Goal: Find specific page/section: Find specific page/section

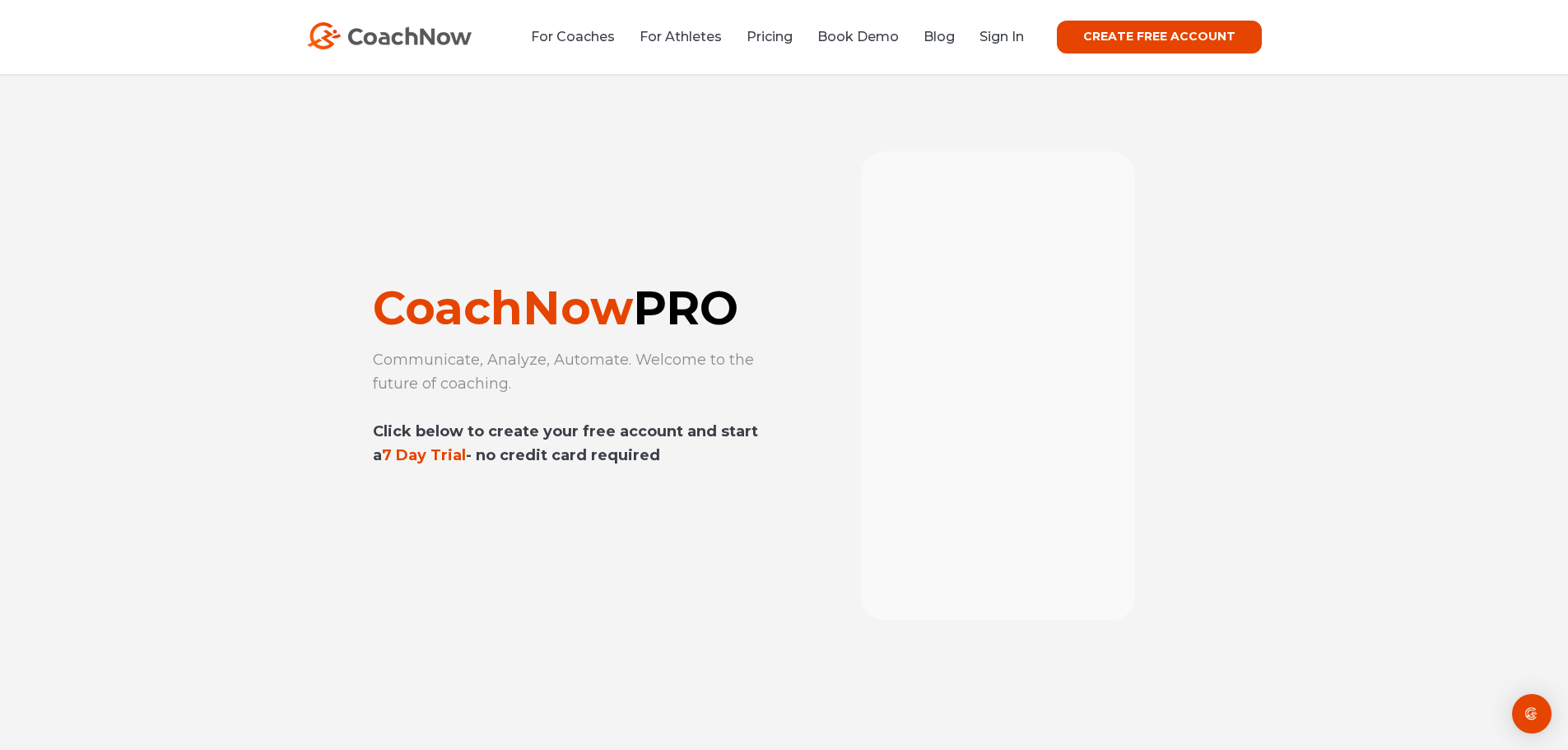
click at [1007, 51] on div "For Coaches For Athletes Pricing Book Demo Blog Sign In CREATE FREE ACCOUNT CRE…" at bounding box center [784, 37] width 955 height 33
click at [1013, 37] on link "Sign In" at bounding box center [1002, 36] width 44 height 16
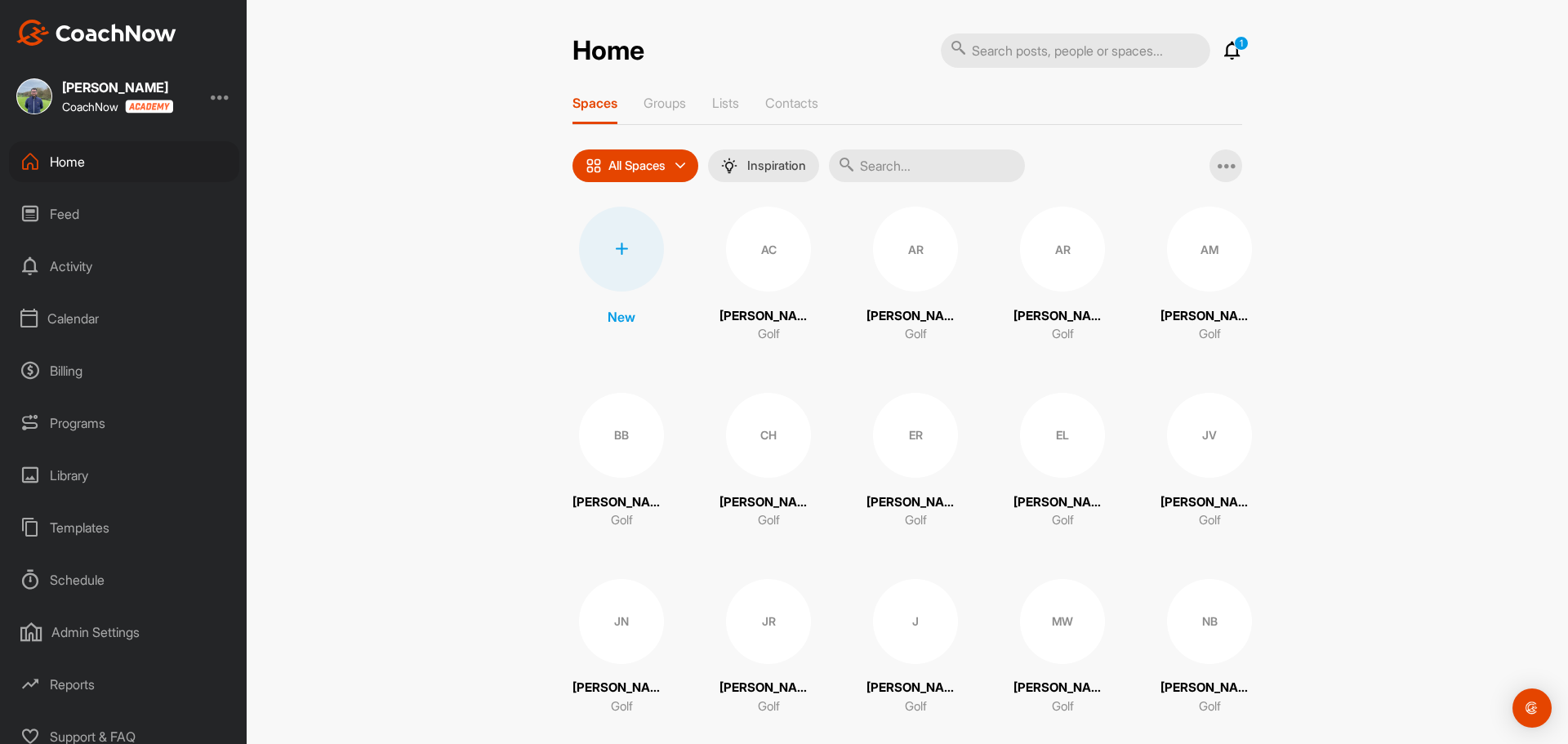
click at [89, 308] on div "Calendar" at bounding box center [124, 318] width 231 height 41
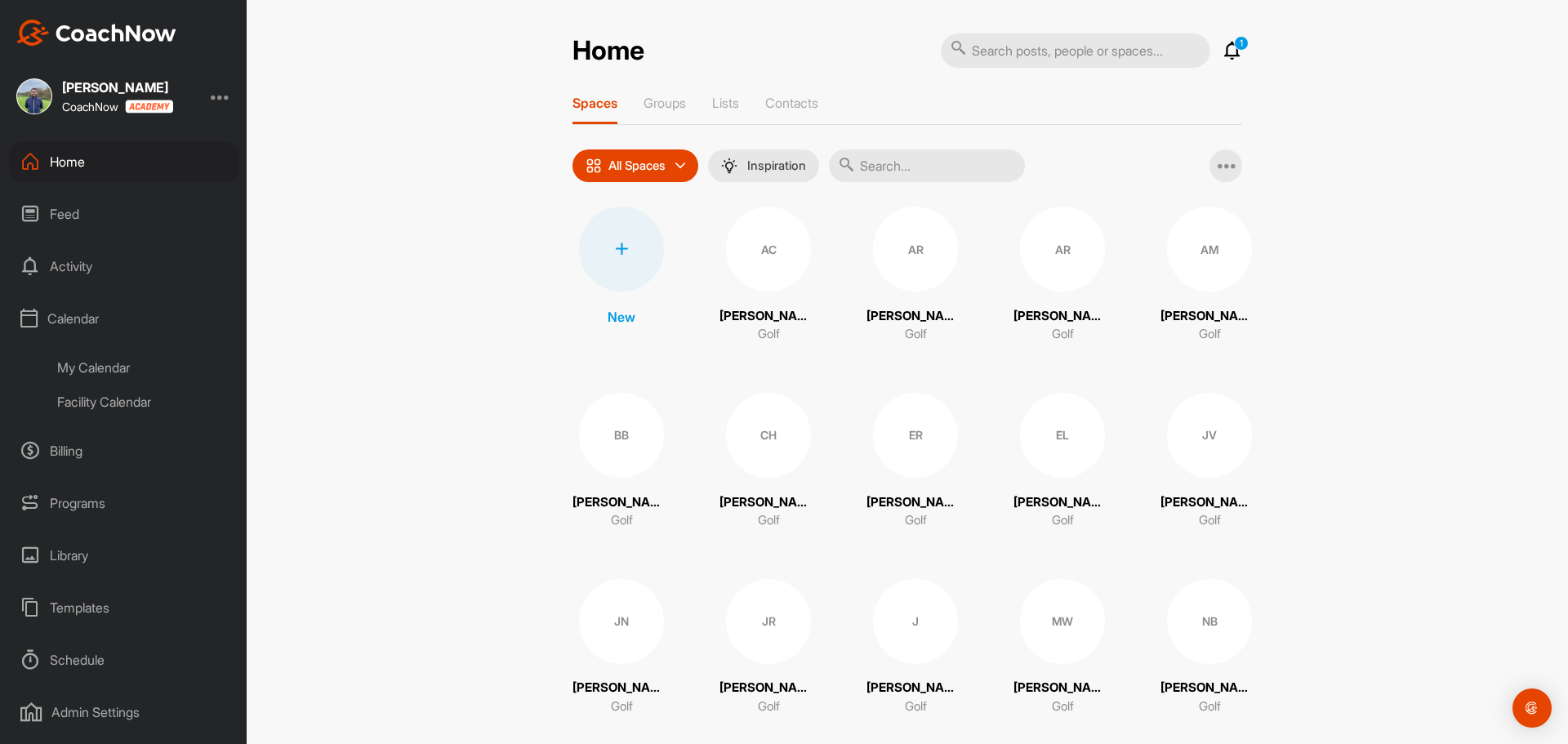
click at [95, 401] on div "Facility Calendar" at bounding box center [142, 402] width 193 height 35
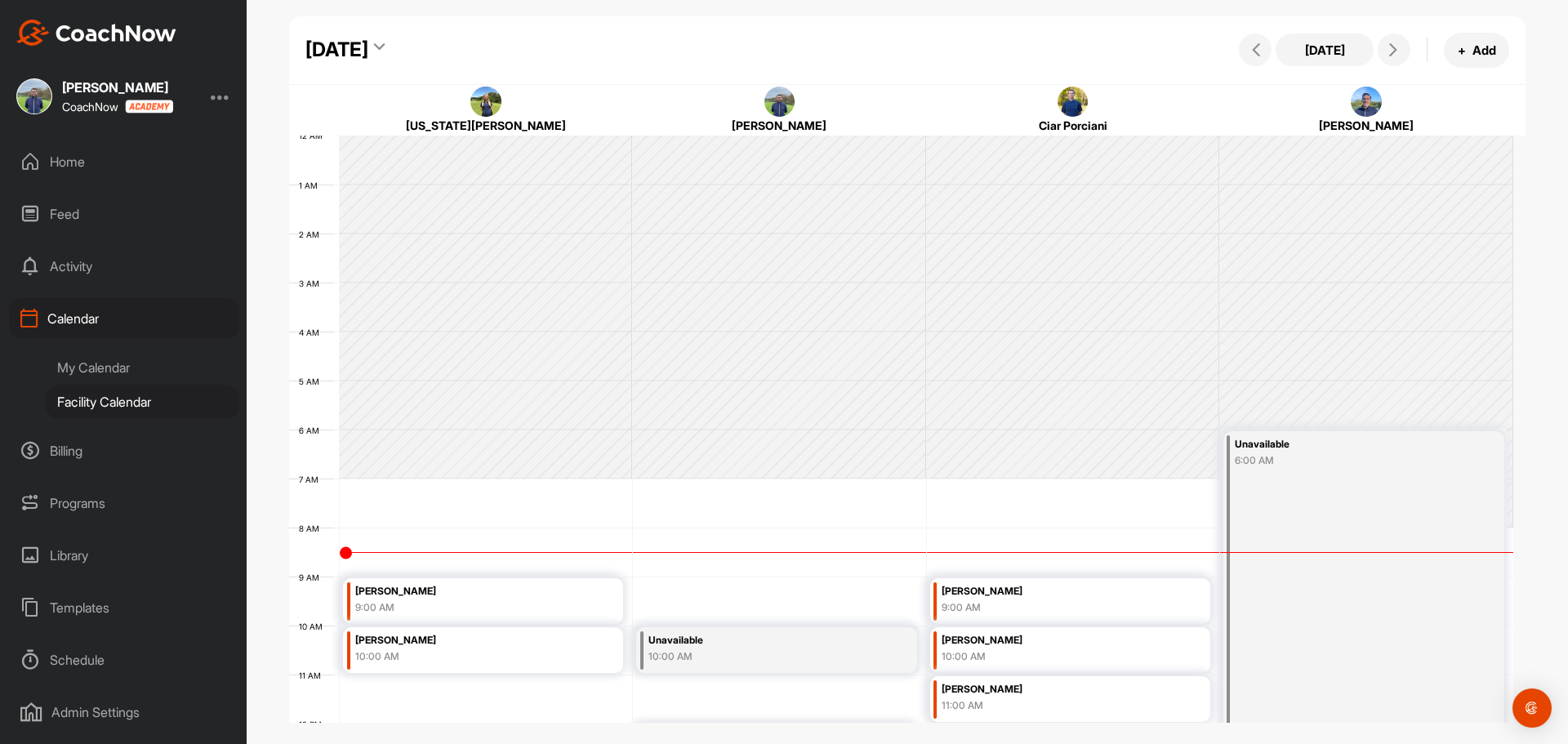
scroll to position [283, 0]
